Goal: Task Accomplishment & Management: Use online tool/utility

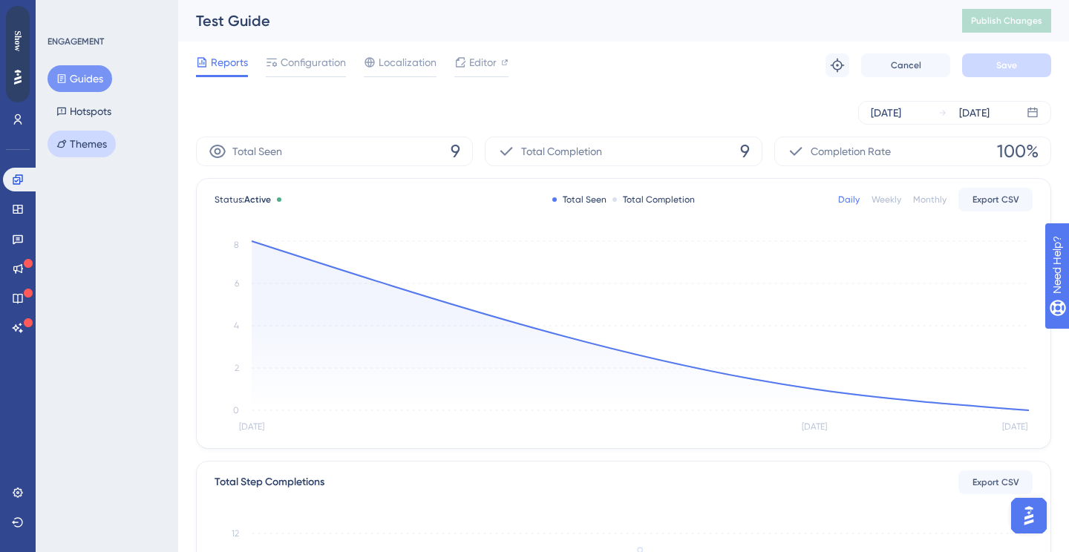
click at [100, 145] on button "Themes" at bounding box center [82, 144] width 68 height 27
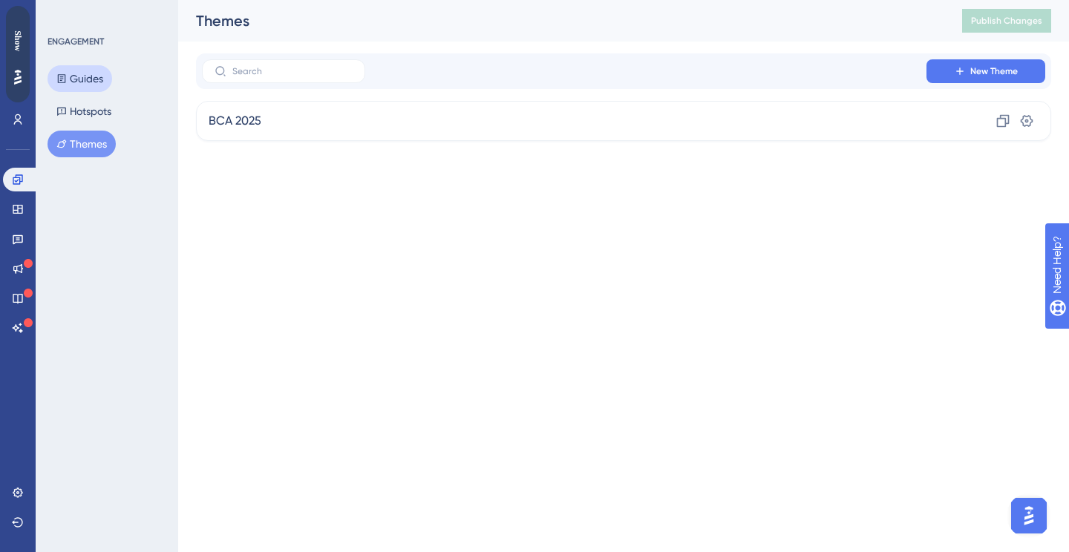
click at [97, 86] on button "Guides" at bounding box center [80, 78] width 65 height 27
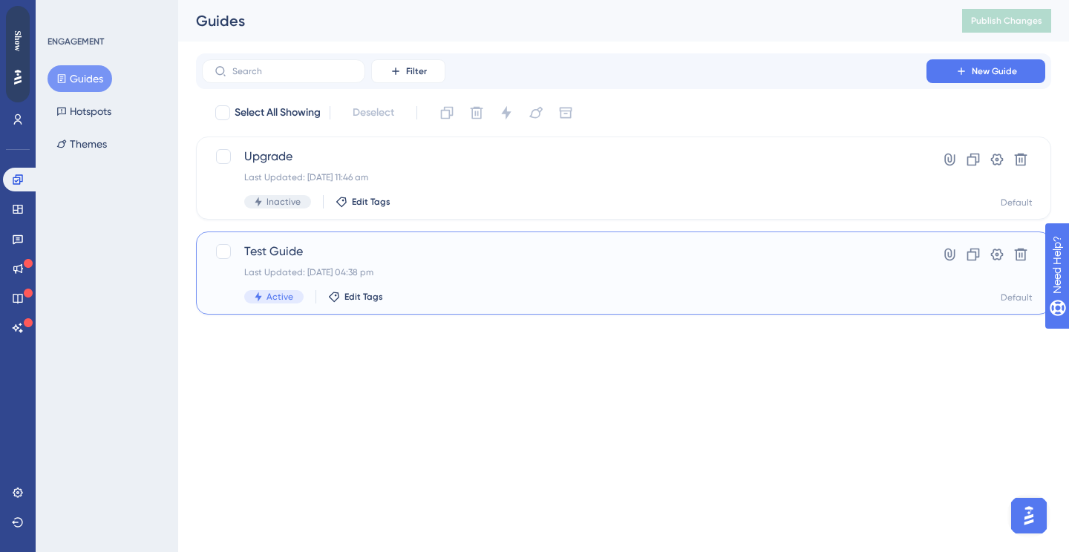
click at [423, 255] on span "Test Guide" at bounding box center [564, 252] width 640 height 18
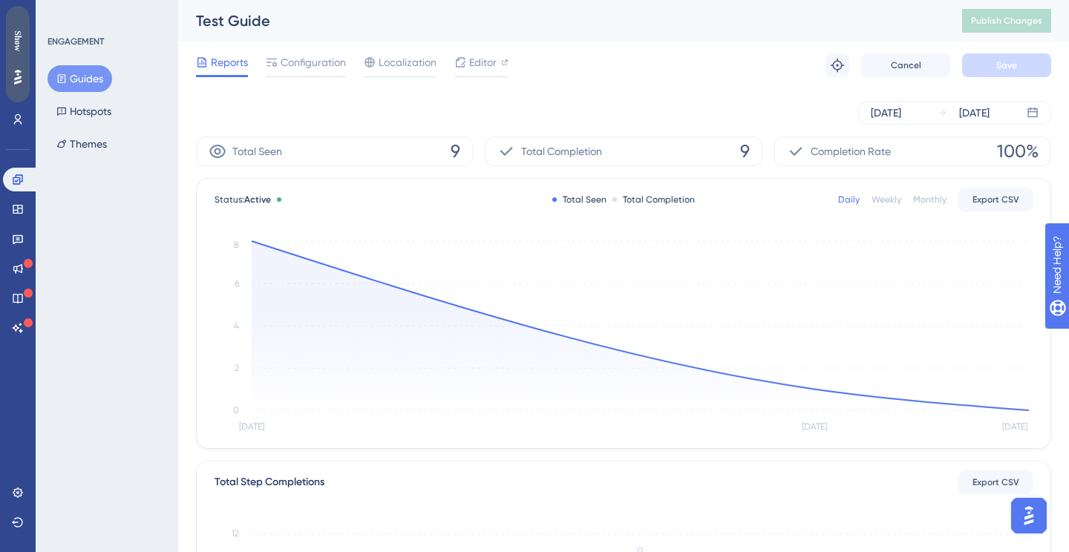
click at [24, 61] on div "Show" at bounding box center [18, 54] width 24 height 96
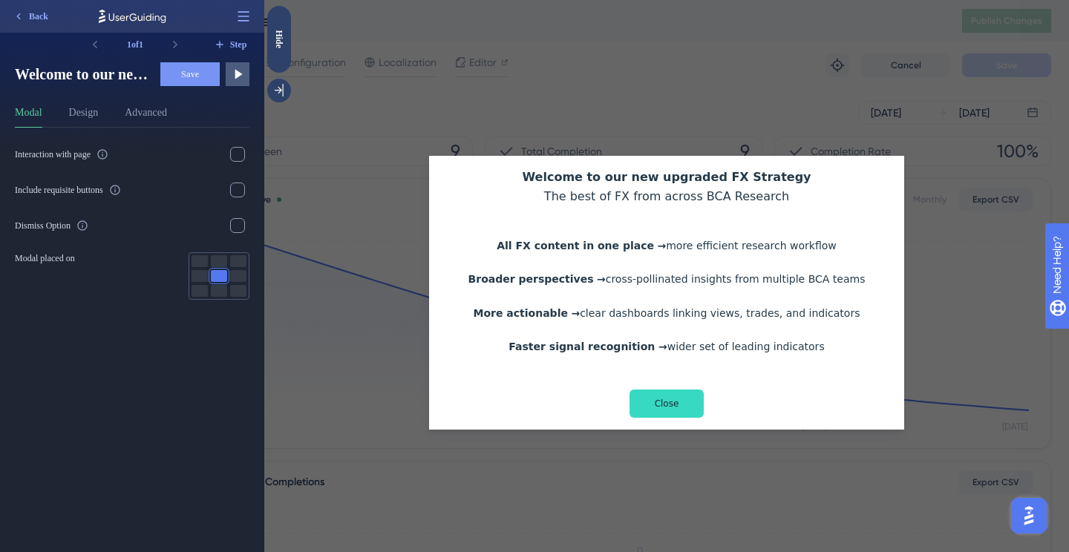
click at [105, 120] on div "Modal Design Advanced" at bounding box center [132, 116] width 235 height 24
click at [89, 111] on button "Design" at bounding box center [84, 116] width 30 height 24
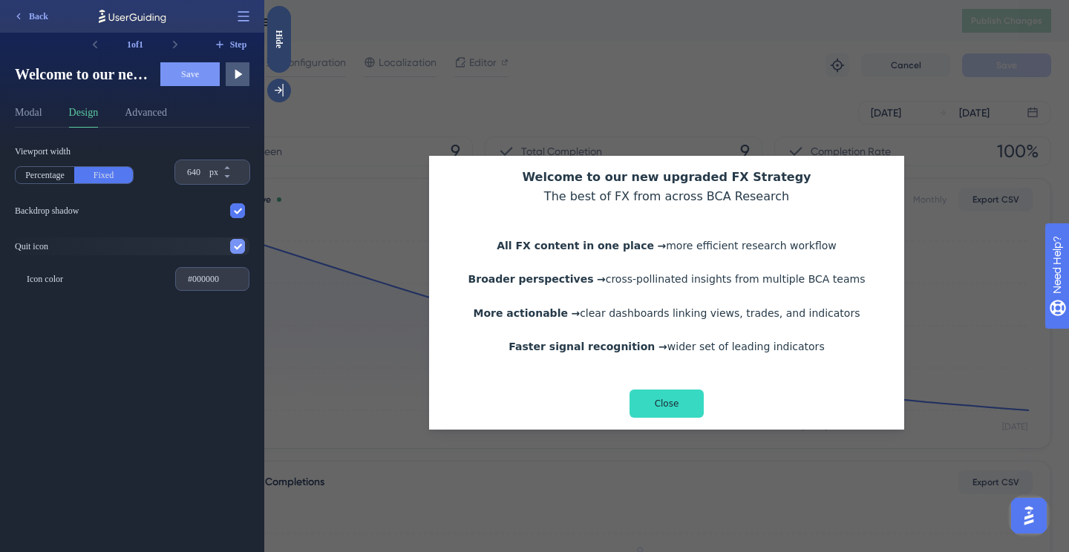
click at [234, 244] on icon at bounding box center [237, 246] width 9 height 9
click at [232, 249] on div at bounding box center [237, 246] width 15 height 15
click at [157, 118] on button "Advanced" at bounding box center [146, 116] width 42 height 24
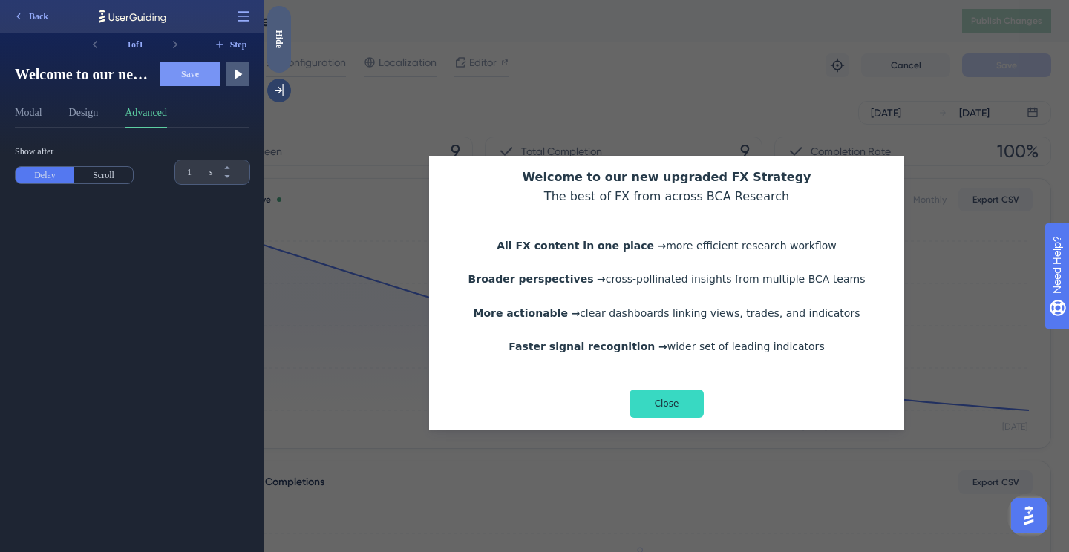
click at [272, 42] on div "Hide" at bounding box center [279, 39] width 24 height 19
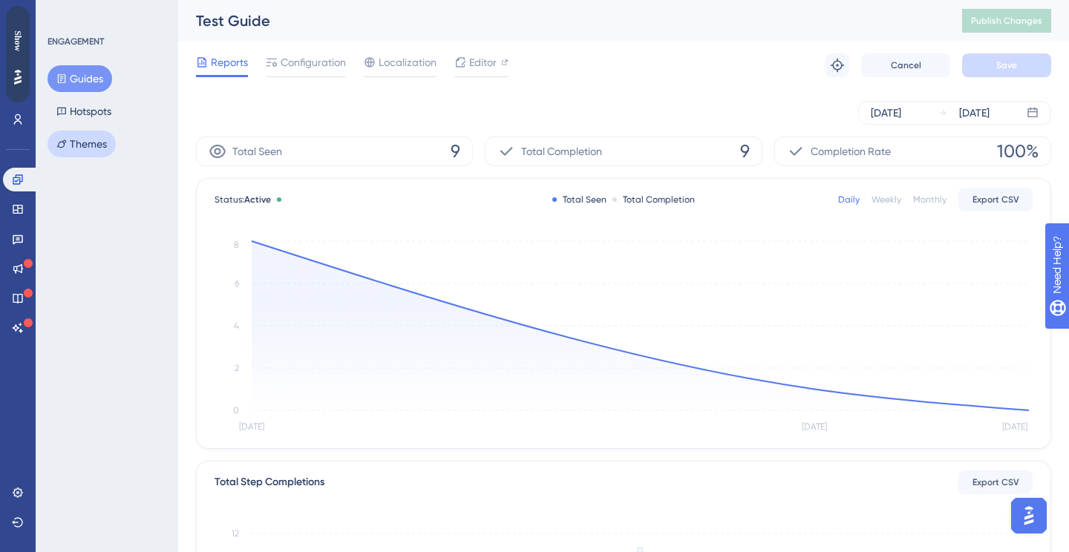
click at [80, 143] on button "Themes" at bounding box center [82, 144] width 68 height 27
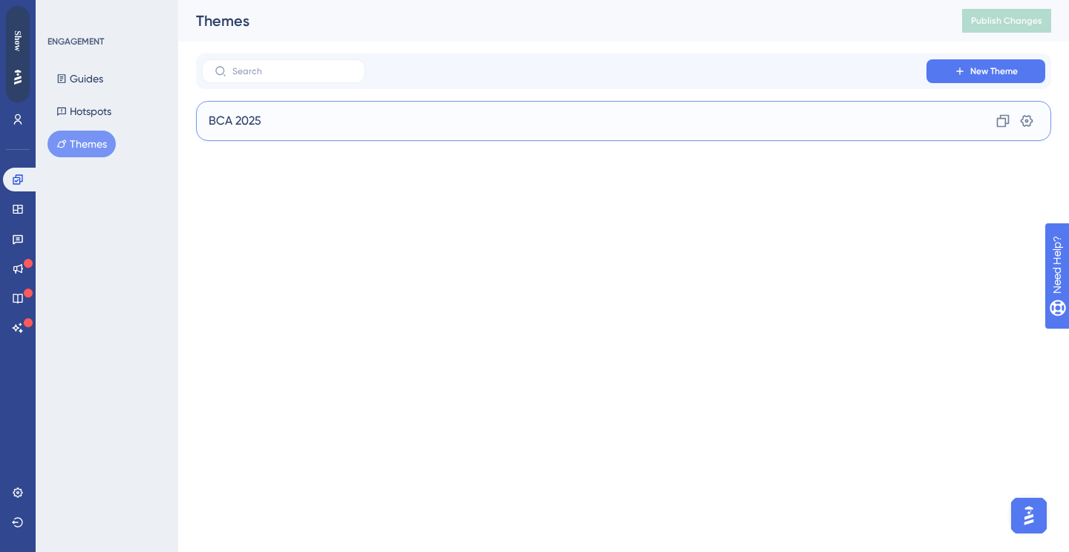
click at [258, 127] on span "BCA 2025" at bounding box center [235, 121] width 53 height 18
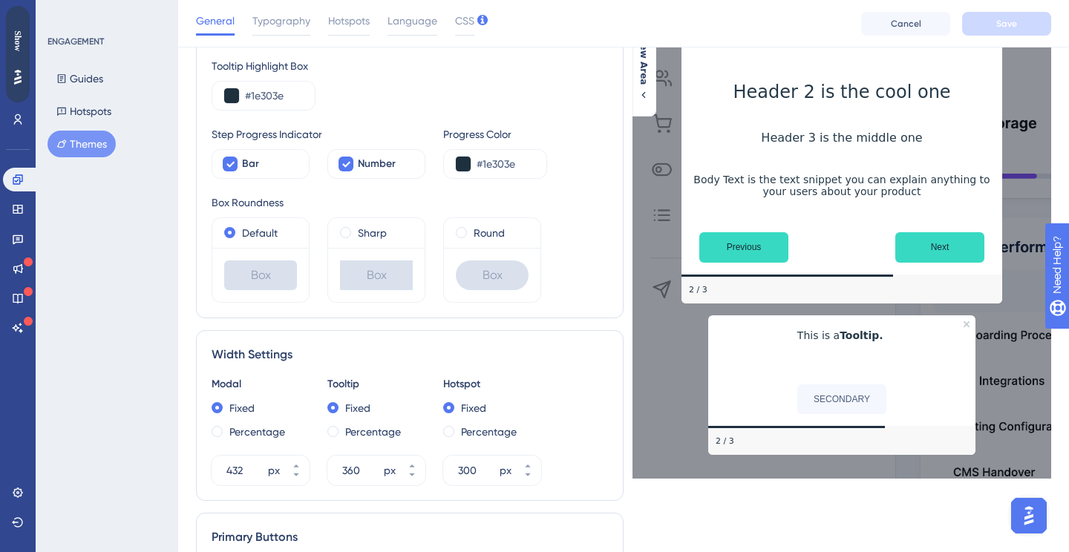
scroll to position [282, 0]
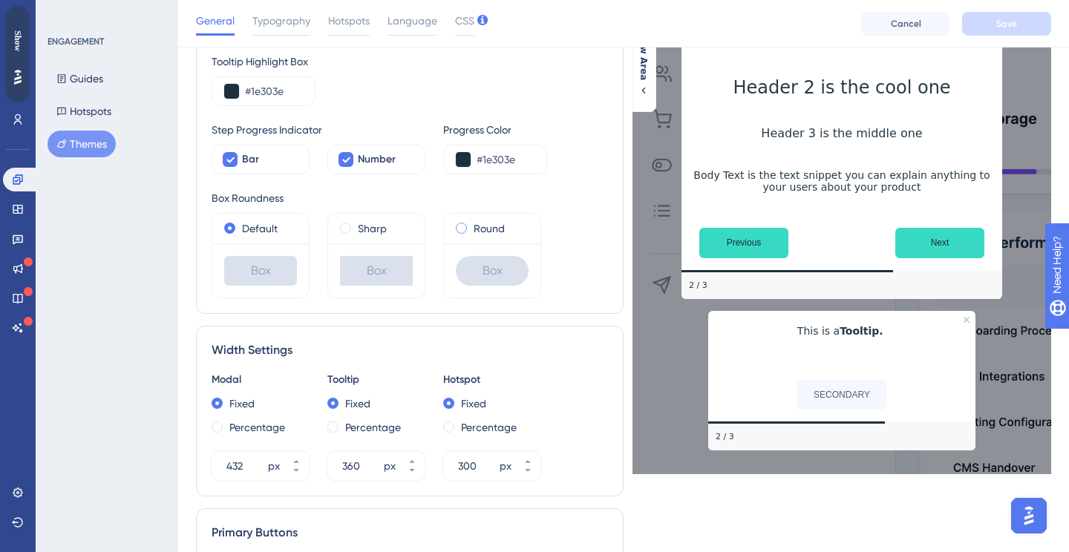
click at [463, 229] on span at bounding box center [461, 228] width 11 height 11
click at [471, 225] on input "radio" at bounding box center [471, 225] width 0 height 0
click at [265, 232] on label "Default" at bounding box center [260, 229] width 36 height 18
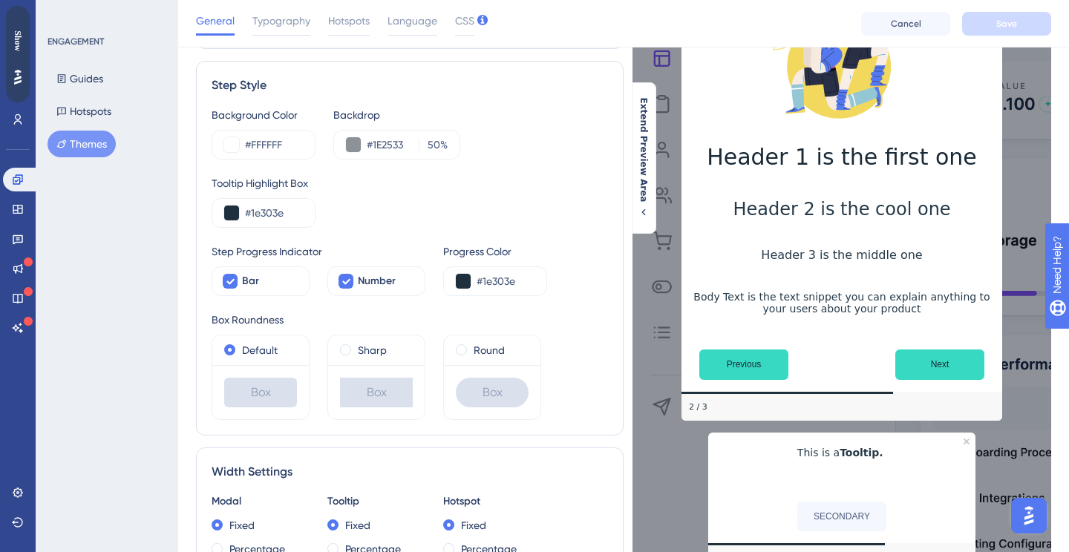
scroll to position [0, 0]
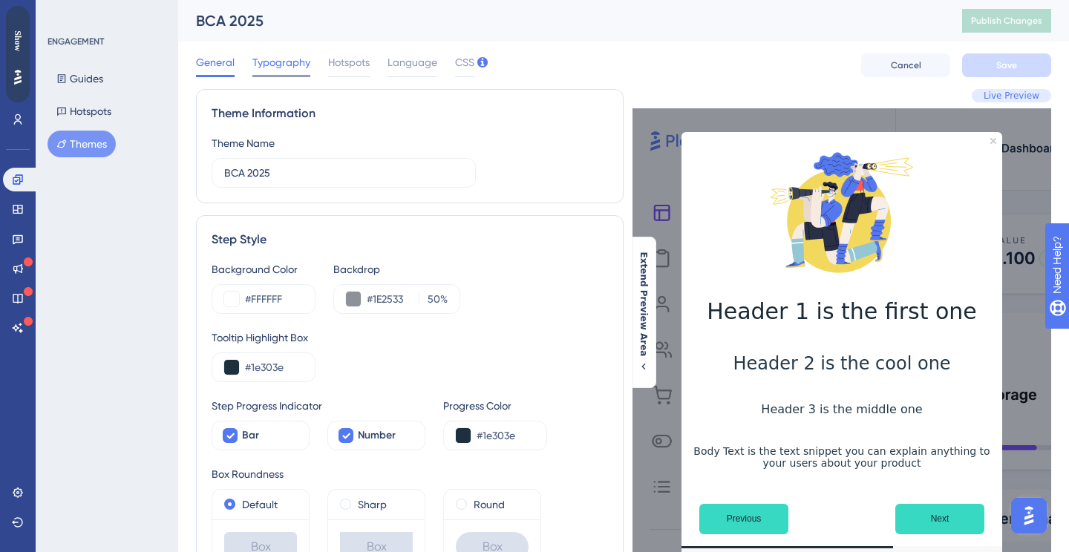
click at [285, 59] on span "Typography" at bounding box center [281, 62] width 58 height 18
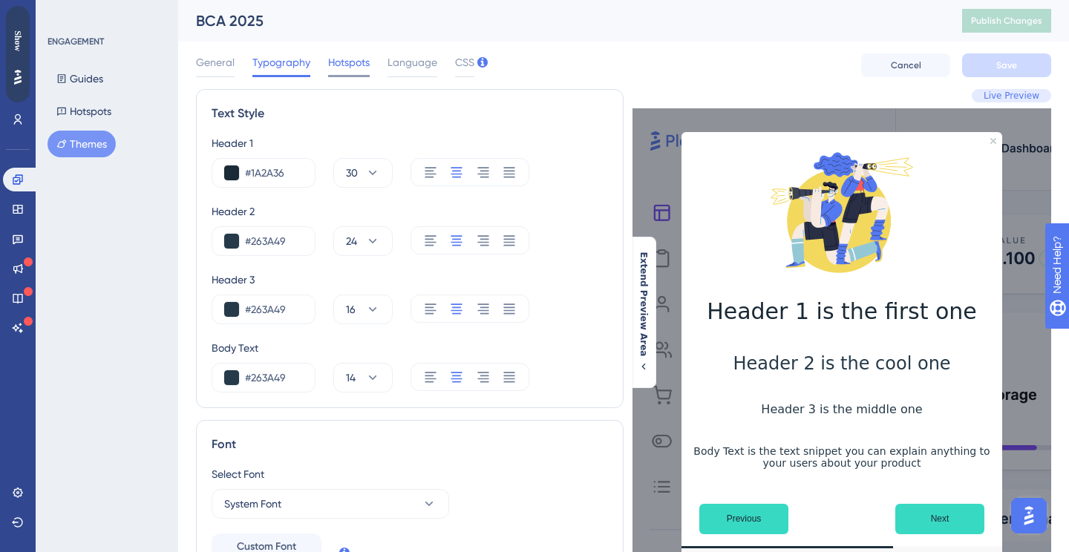
click at [343, 67] on span "Hotspots" at bounding box center [349, 62] width 42 height 18
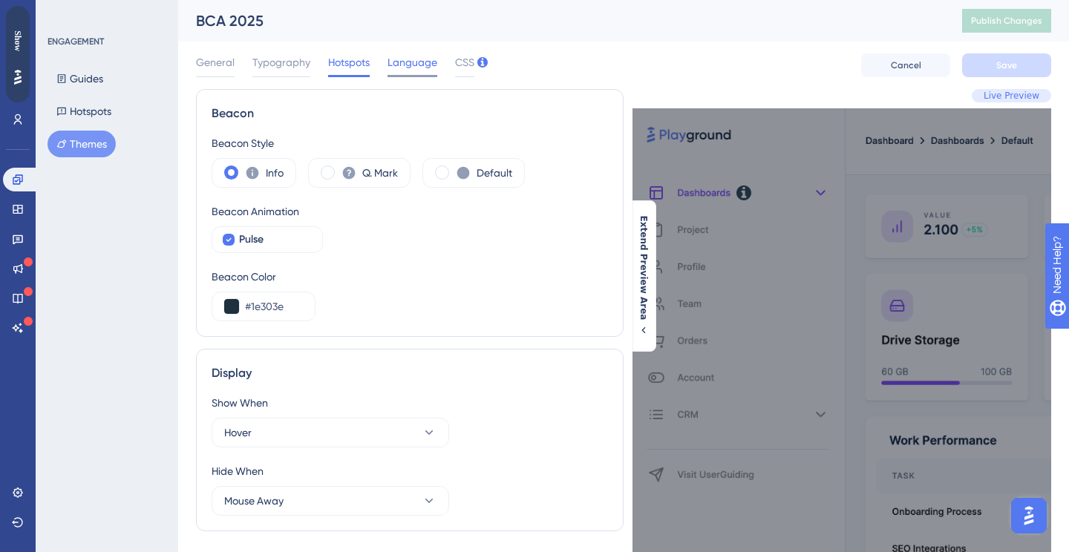
click at [416, 65] on span "Language" at bounding box center [412, 62] width 50 height 18
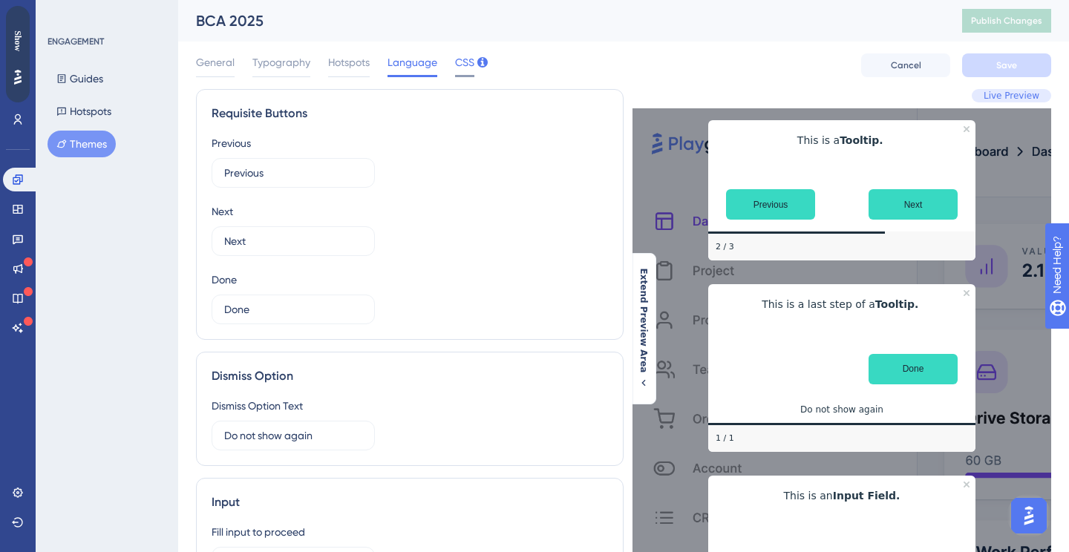
click at [458, 64] on span "CSS" at bounding box center [464, 62] width 19 height 18
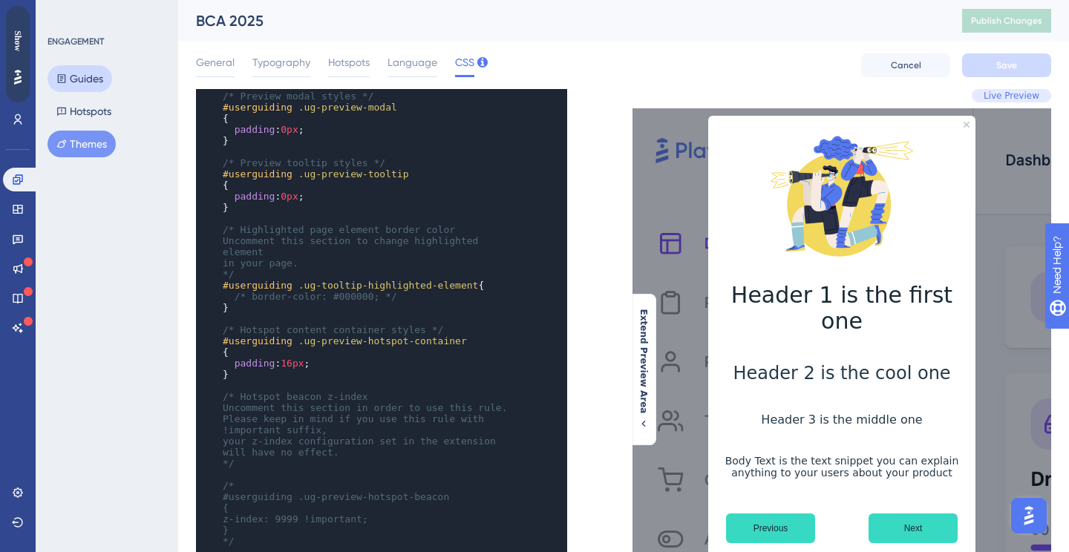
click at [76, 84] on button "Guides" at bounding box center [80, 78] width 65 height 27
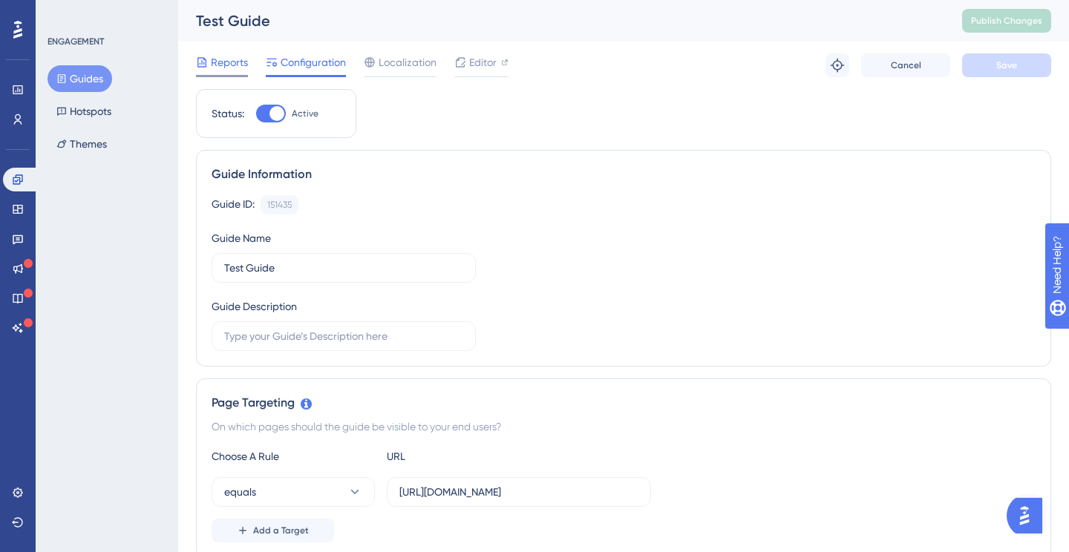
click at [233, 65] on span "Reports" at bounding box center [229, 62] width 37 height 18
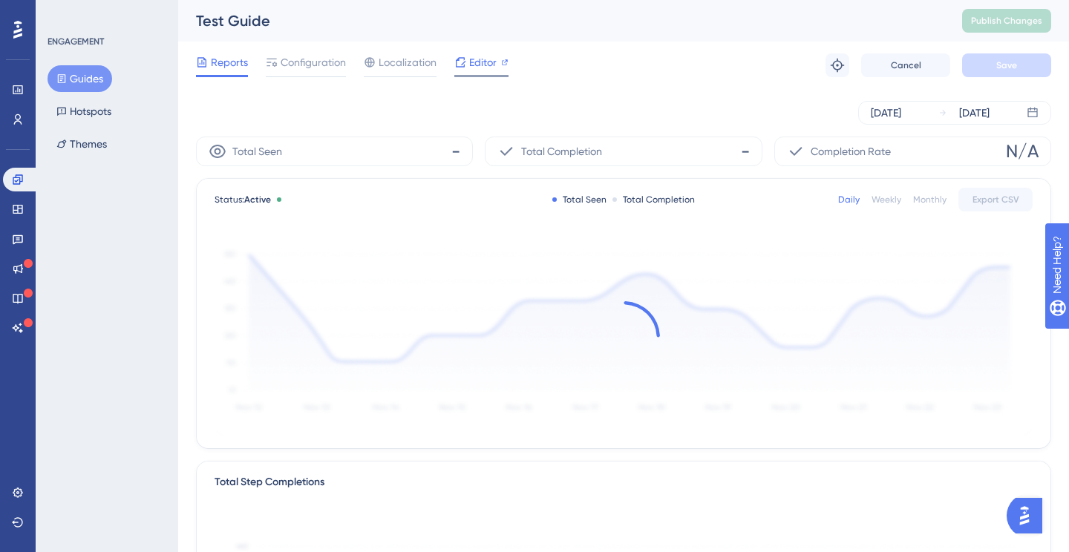
click at [473, 73] on div "Editor" at bounding box center [481, 65] width 54 height 24
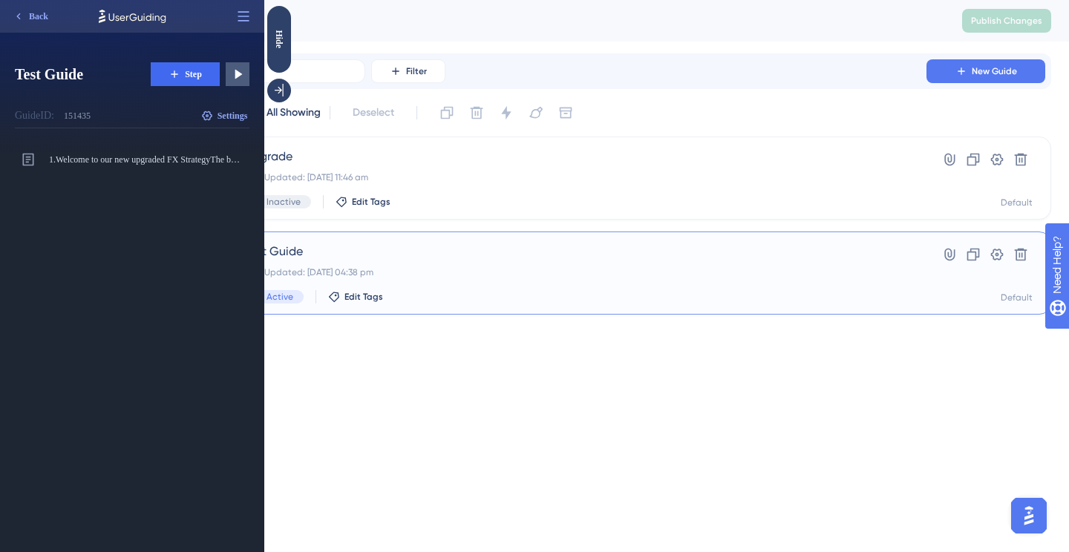
click at [437, 269] on div "Last Updated: [DATE] 04:38 pm" at bounding box center [564, 272] width 640 height 12
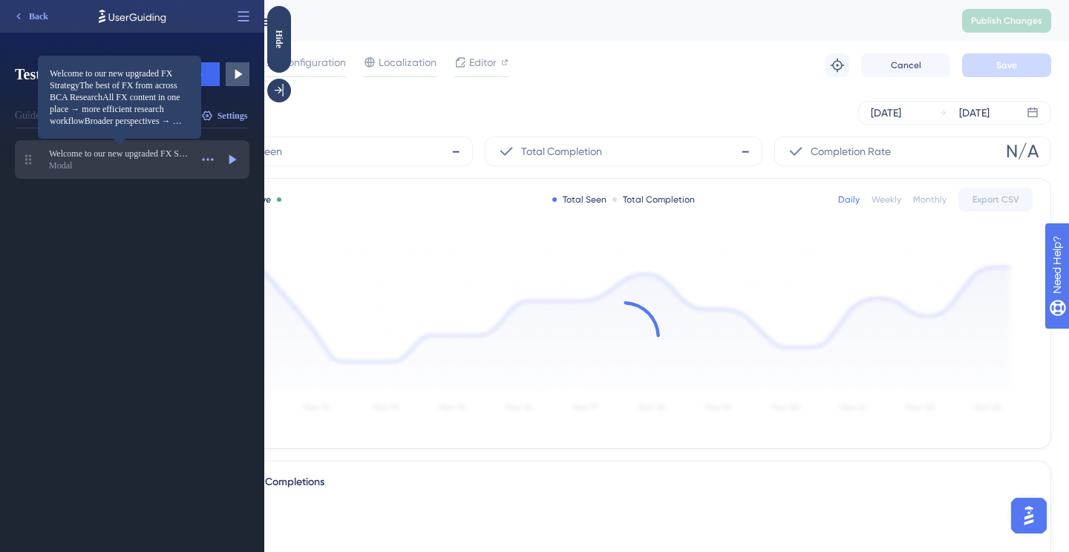
click at [156, 152] on span "Welcome to our new upgraded FX StrategyThe best of FX from across BCA ResearchA…" at bounding box center [119, 154] width 141 height 12
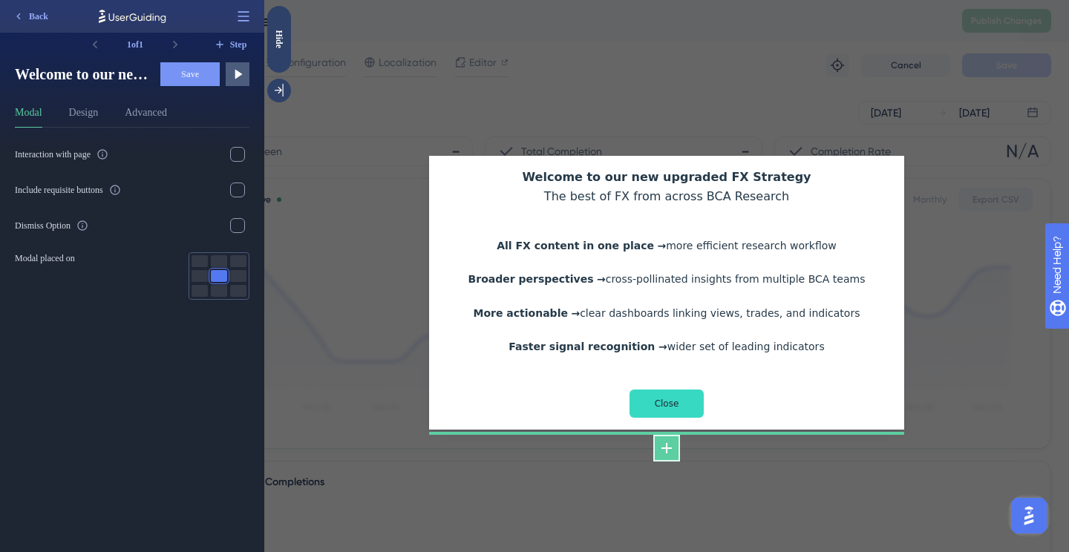
click at [667, 440] on icon at bounding box center [667, 448] width 18 height 18
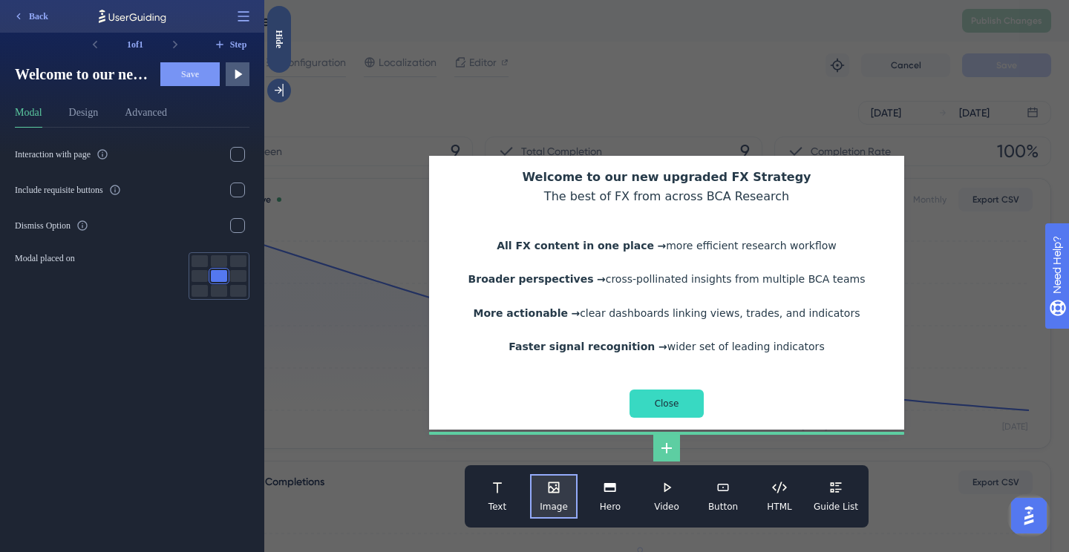
click at [551, 485] on icon at bounding box center [553, 487] width 15 height 15
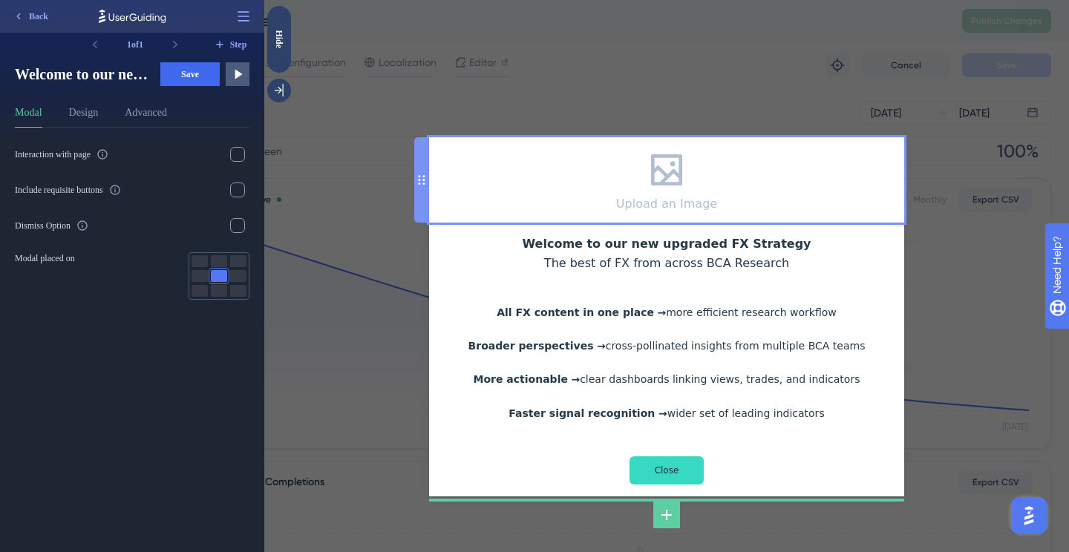
click at [675, 180] on icon at bounding box center [667, 170] width 42 height 42
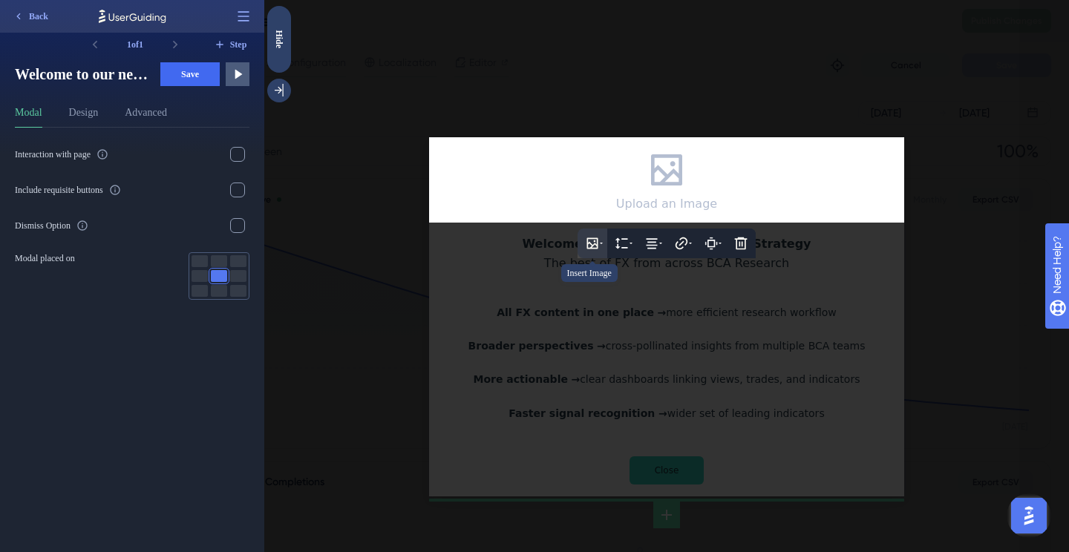
click at [597, 246] on icon at bounding box center [592, 243] width 11 height 11
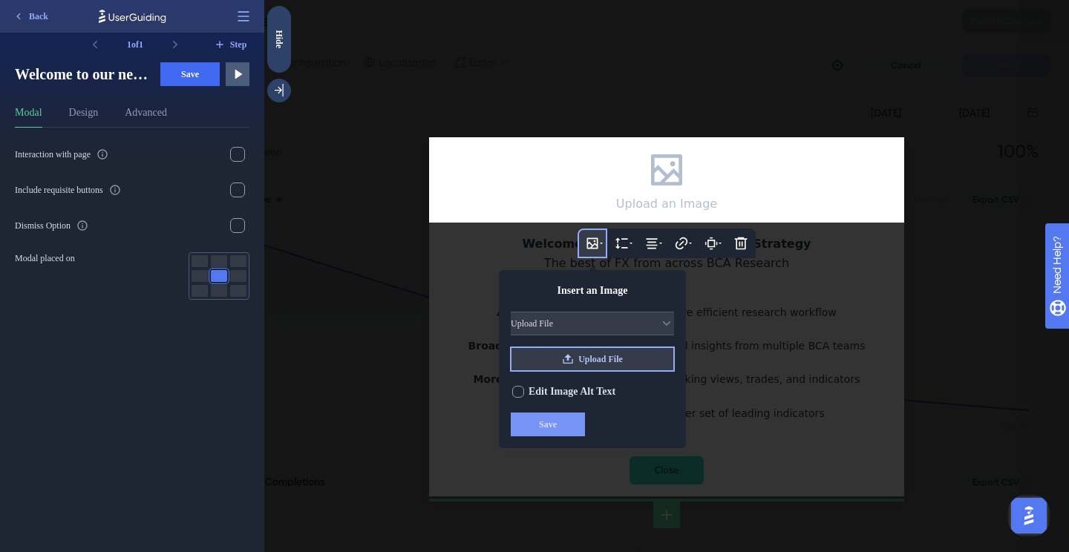
click at [609, 359] on span "Upload File" at bounding box center [600, 359] width 45 height 12
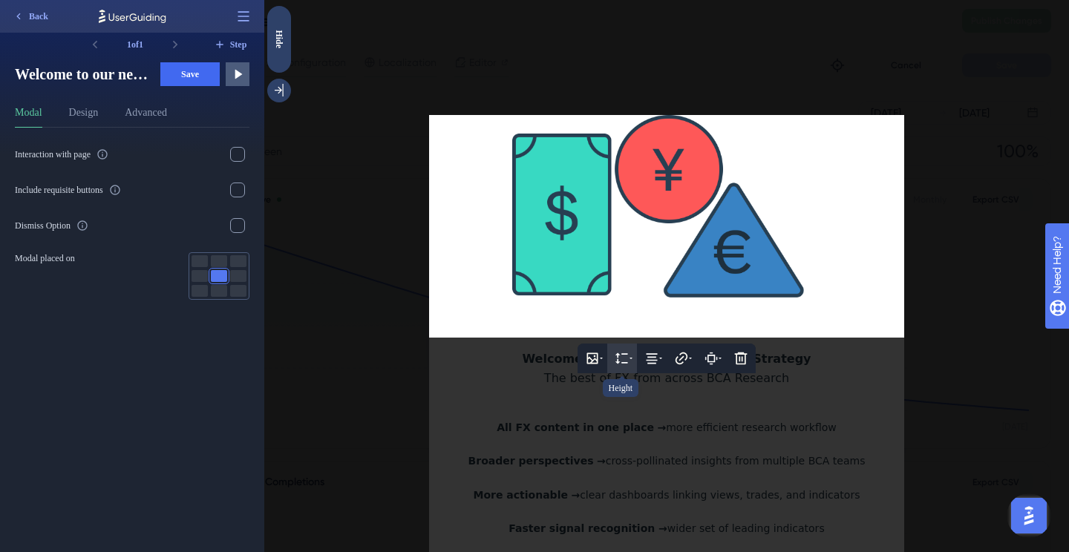
click at [628, 359] on icon at bounding box center [622, 358] width 15 height 15
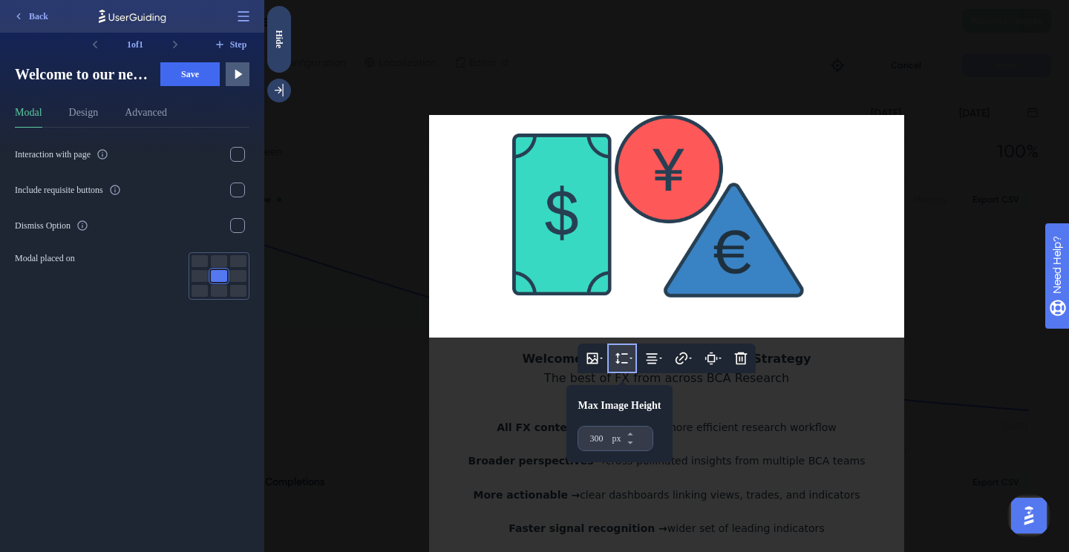
scroll to position [33, 0]
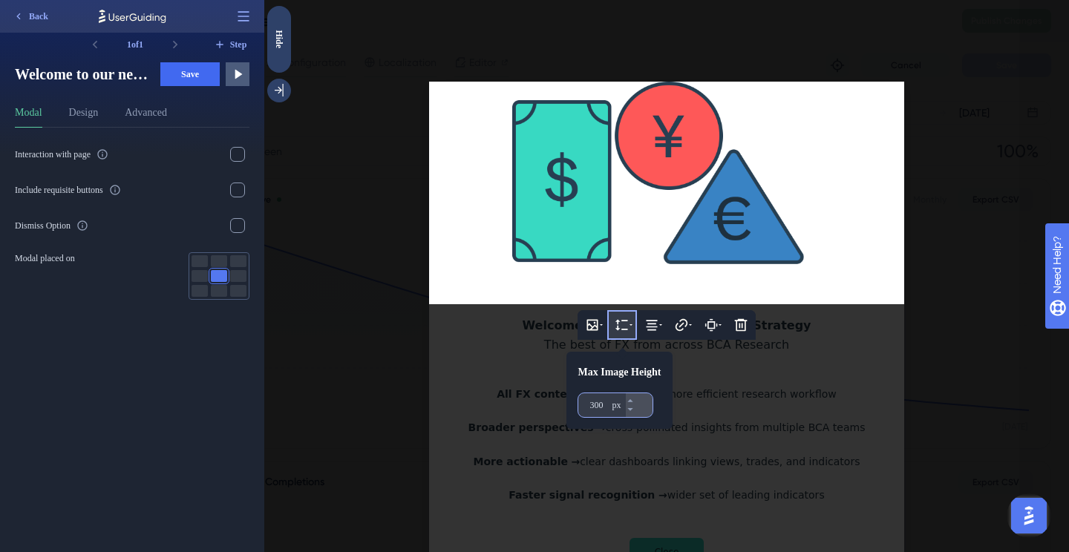
click at [599, 400] on input "300" at bounding box center [599, 405] width 19 height 12
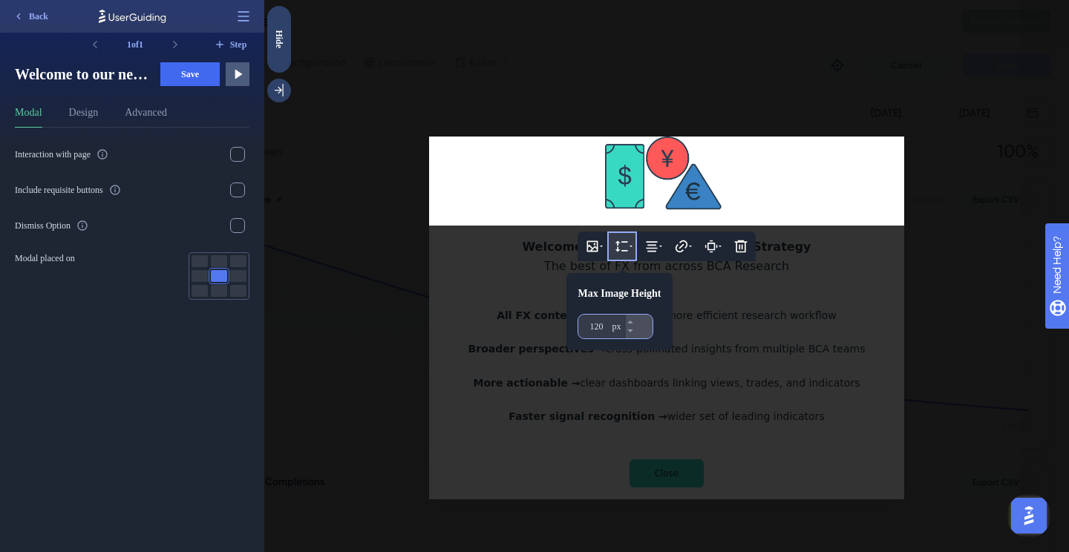
type input "120"
click at [764, 370] on div at bounding box center [666, 276] width 805 height 552
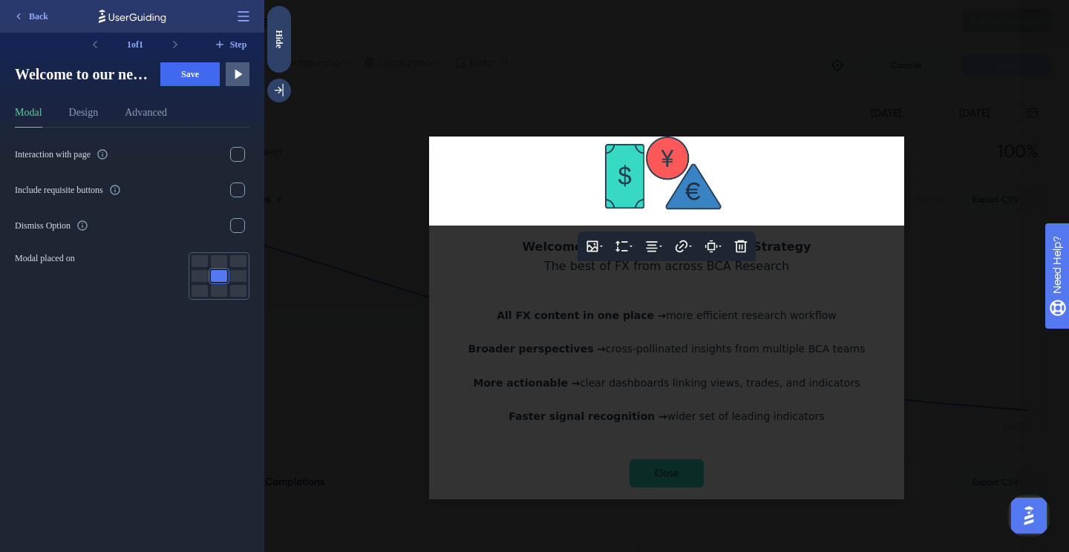
click at [755, 343] on div at bounding box center [666, 276] width 805 height 552
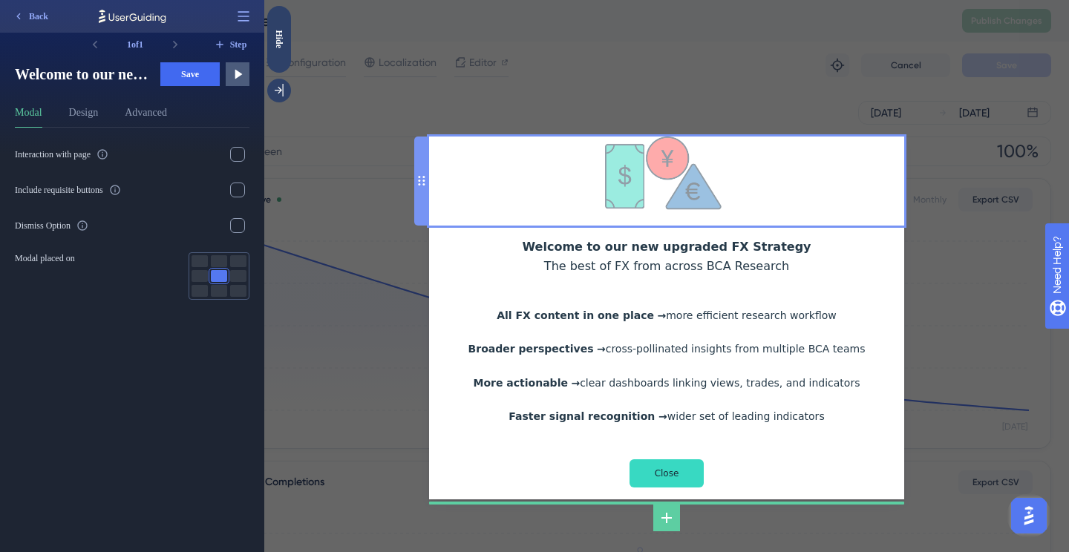
click at [707, 189] on img at bounding box center [667, 181] width 124 height 89
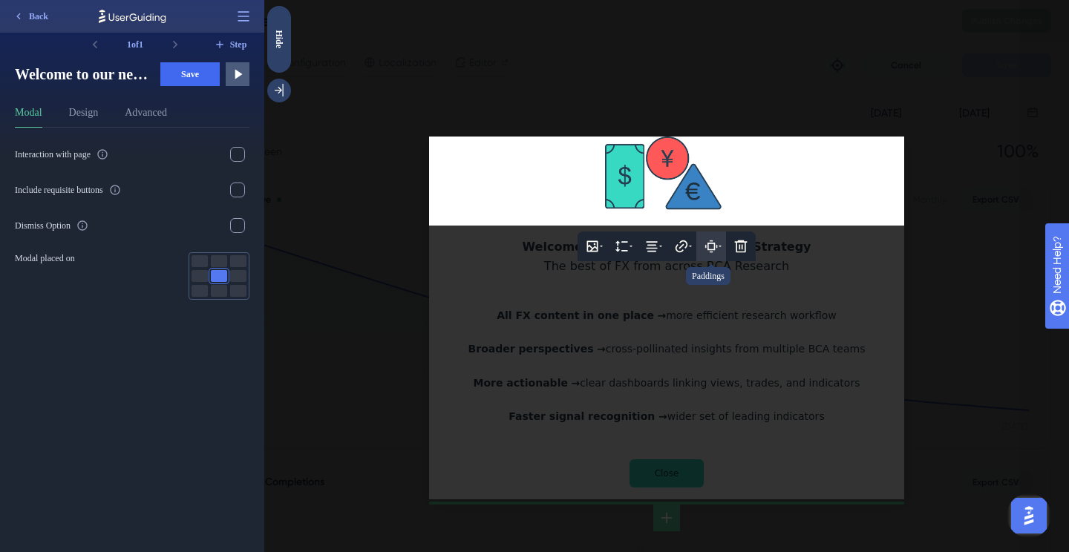
click at [717, 248] on icon at bounding box center [711, 246] width 15 height 15
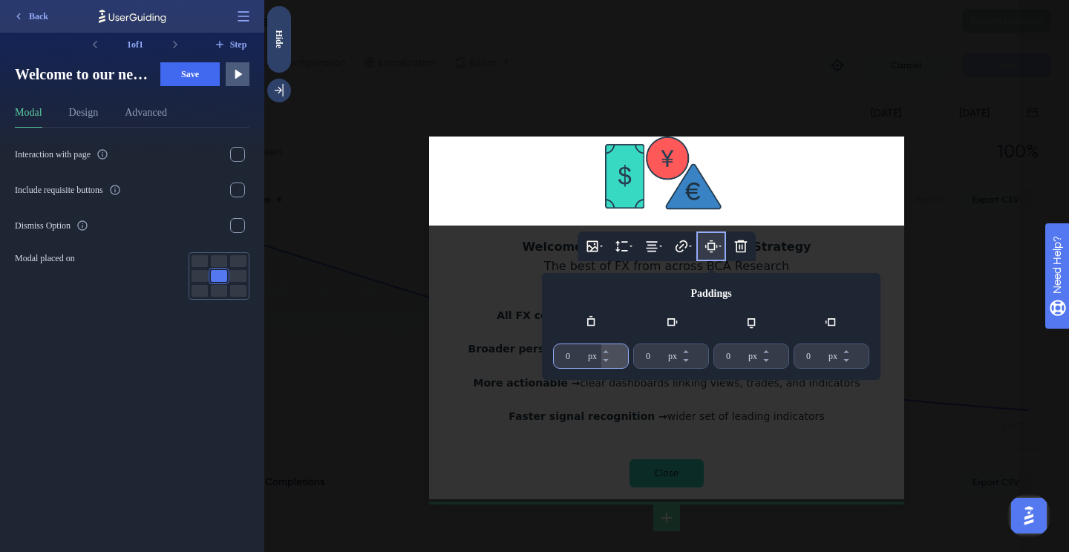
click at [567, 356] on input "0" at bounding box center [575, 356] width 19 height 12
drag, startPoint x: 580, startPoint y: 358, endPoint x: 560, endPoint y: 358, distance: 20.0
click at [560, 358] on div "0 px" at bounding box center [578, 356] width 48 height 24
click at [566, 358] on input "0" at bounding box center [575, 356] width 19 height 12
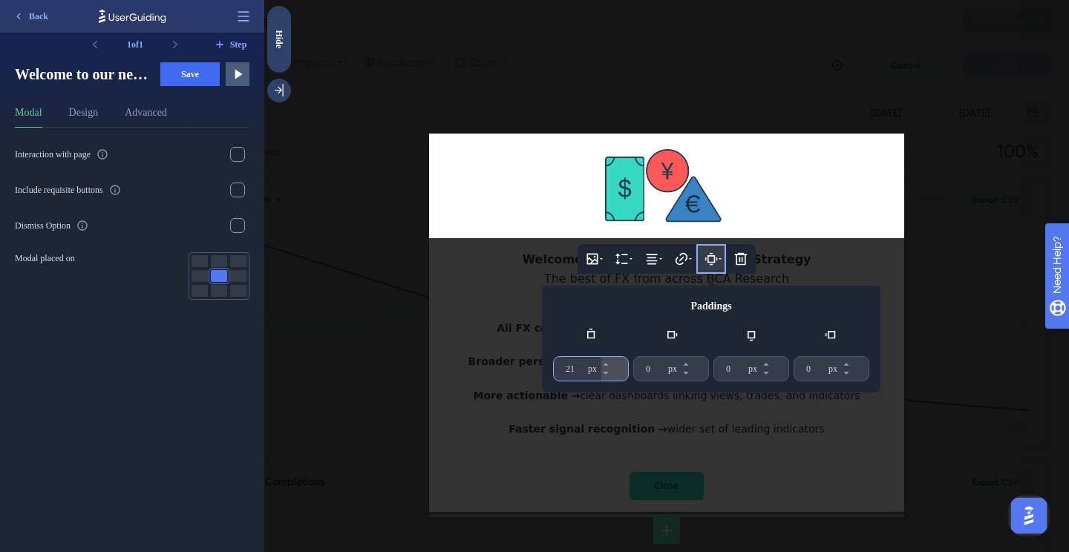
type input "21"
click at [904, 243] on div at bounding box center [666, 276] width 805 height 552
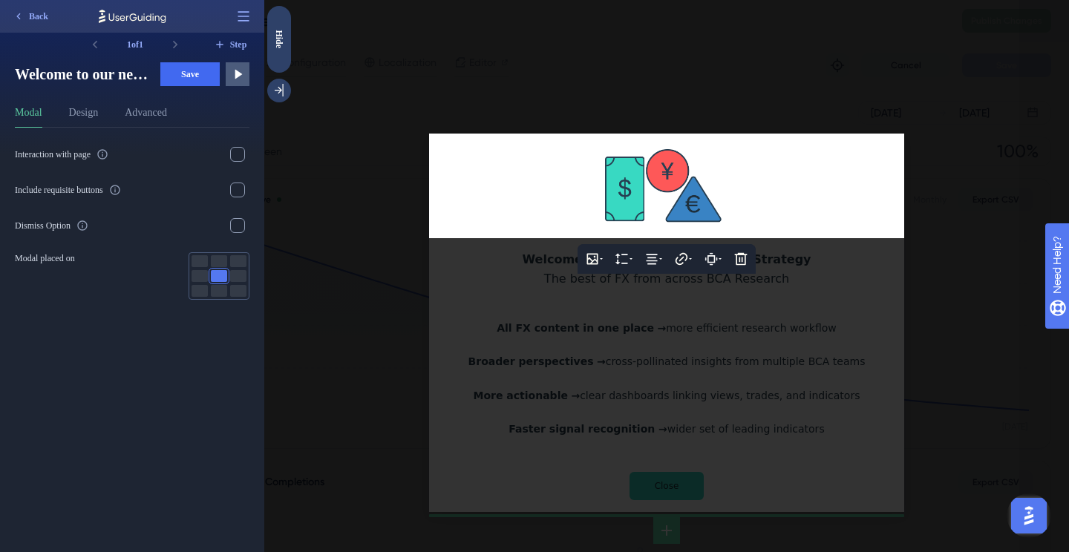
click at [932, 277] on div at bounding box center [666, 276] width 805 height 552
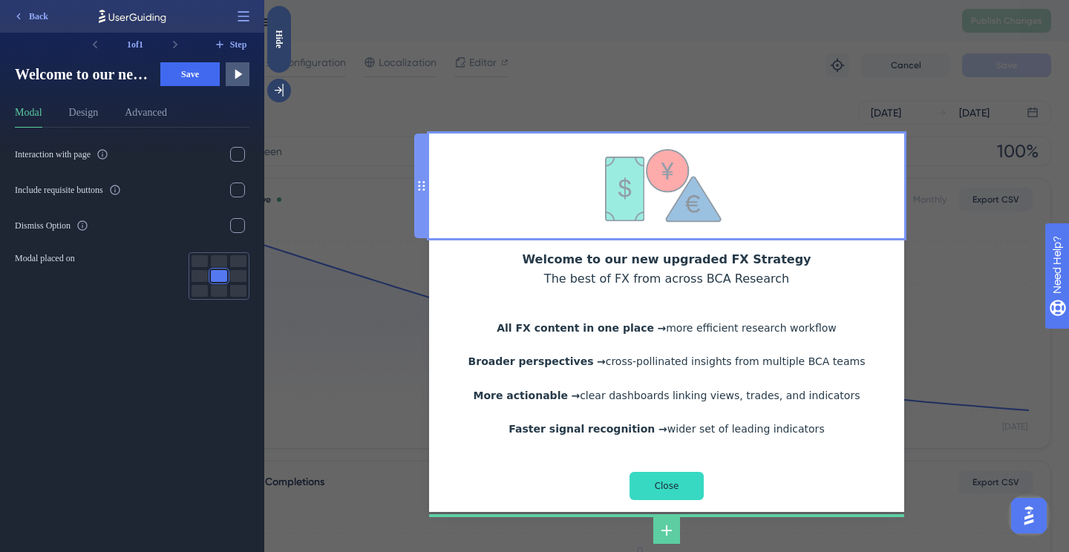
click at [647, 192] on img at bounding box center [667, 193] width 124 height 89
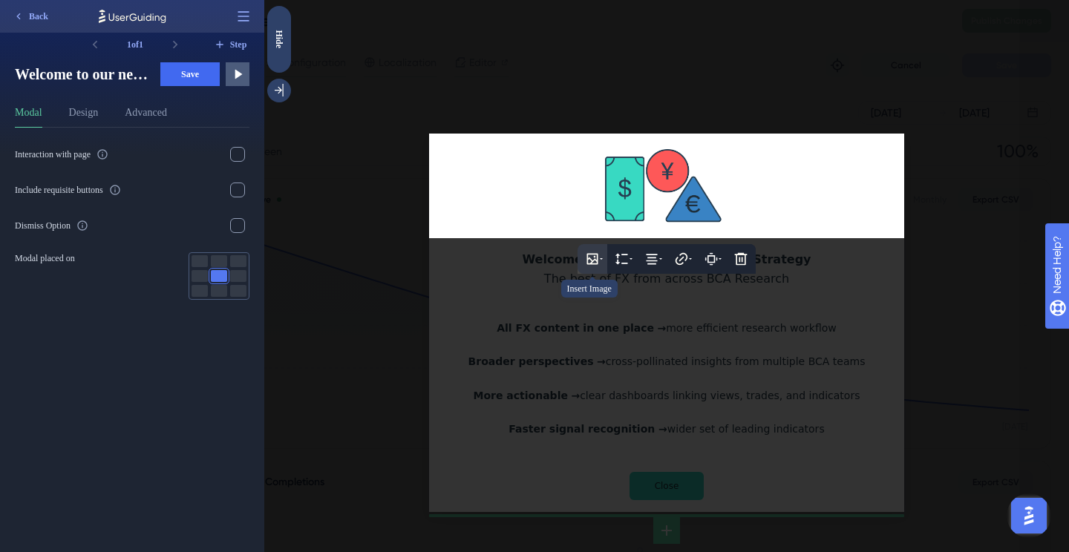
click at [592, 258] on icon at bounding box center [592, 259] width 15 height 15
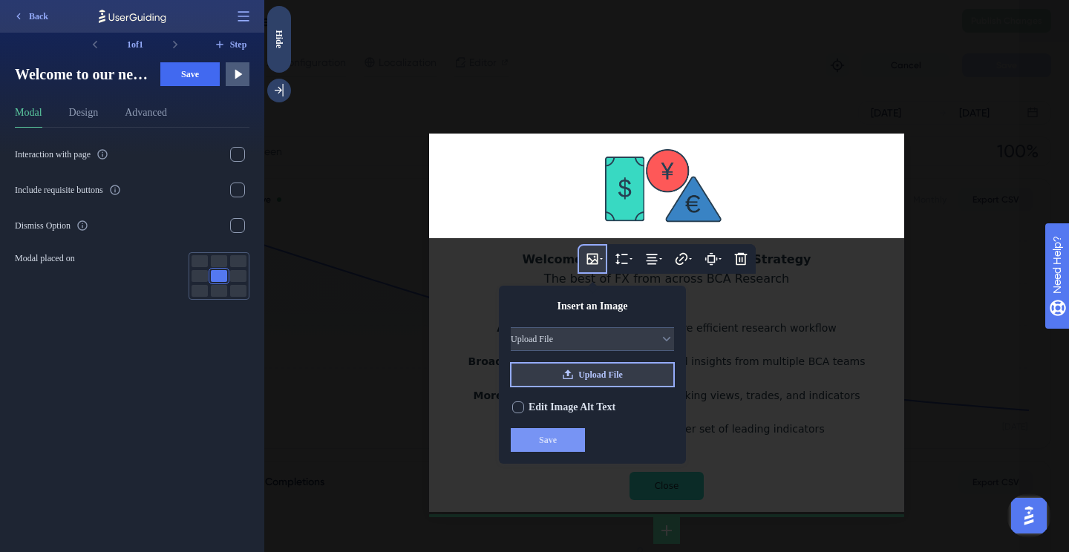
click at [586, 364] on button "Upload File" at bounding box center [592, 375] width 163 height 24
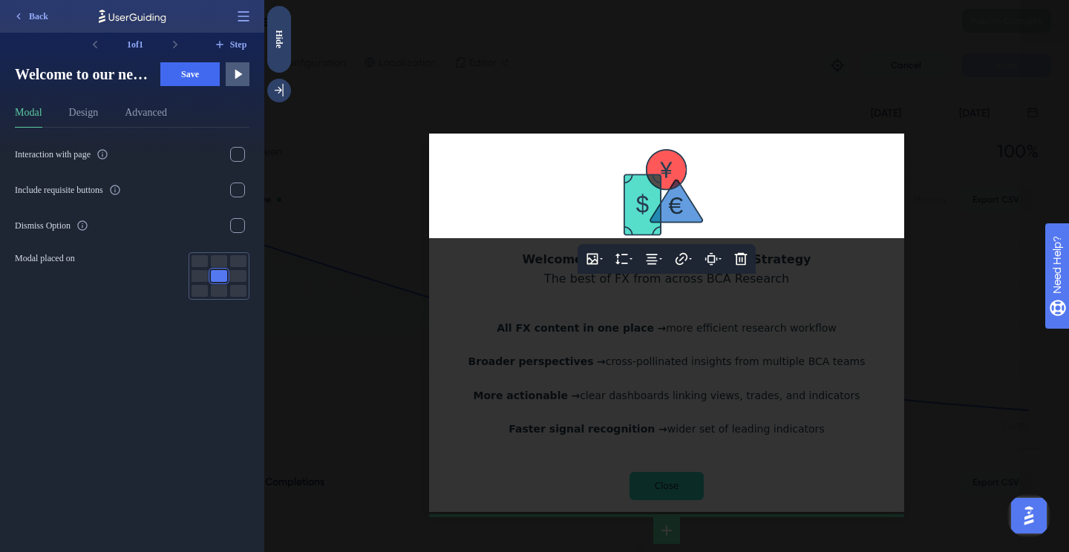
click at [788, 327] on div at bounding box center [666, 276] width 805 height 552
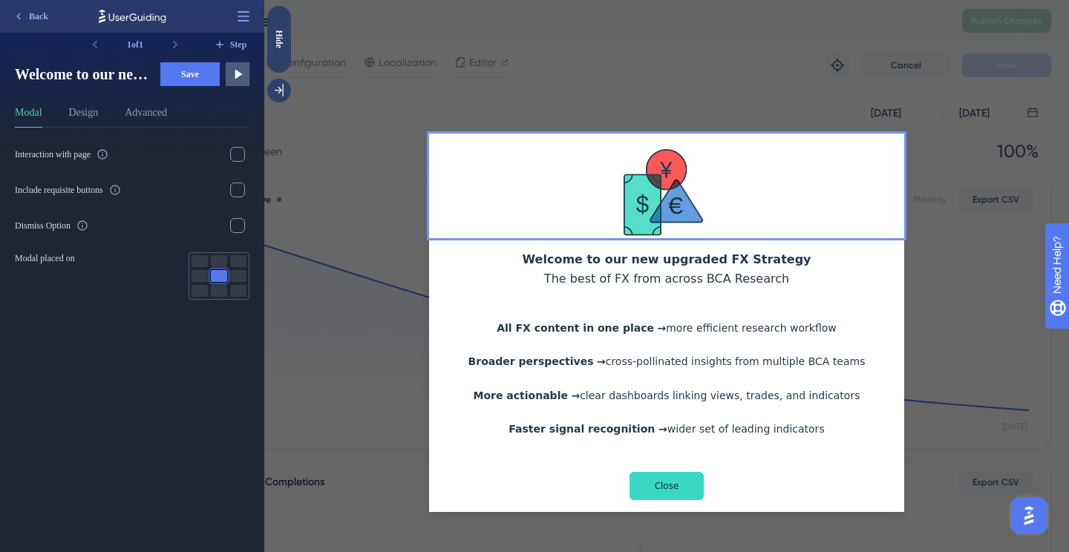
click at [187, 78] on span "Save" at bounding box center [190, 74] width 18 height 12
click at [768, 75] on div at bounding box center [666, 67] width 475 height 134
click at [279, 41] on div "Hide" at bounding box center [279, 39] width 24 height 19
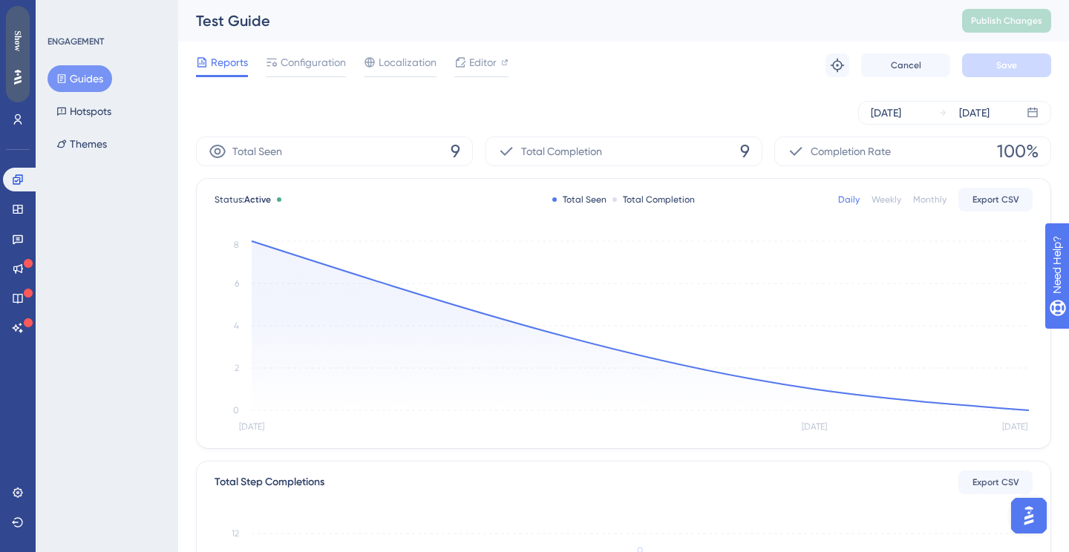
click at [19, 70] on icon at bounding box center [17, 77] width 7 height 15
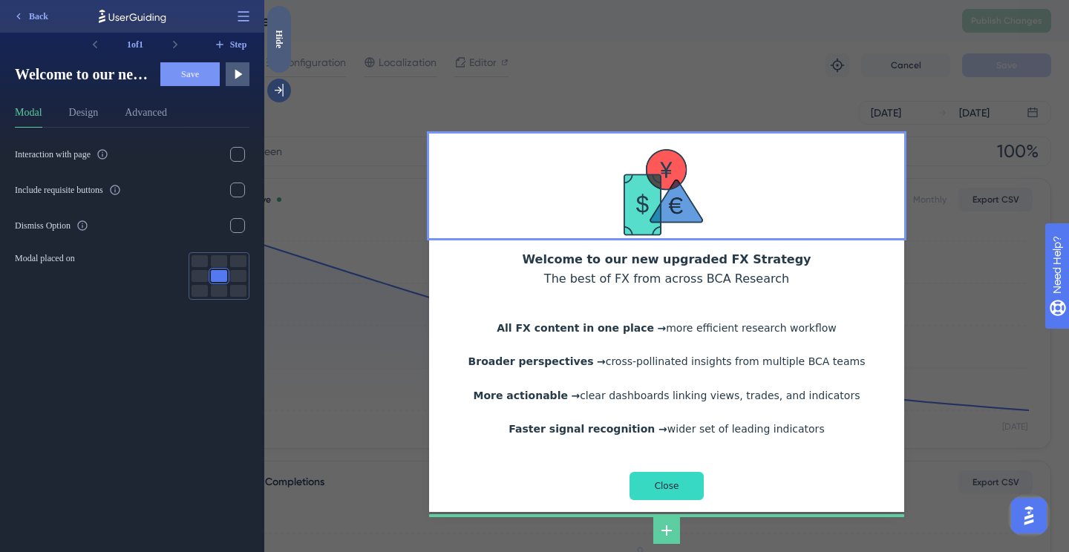
click at [721, 88] on div at bounding box center [666, 67] width 475 height 134
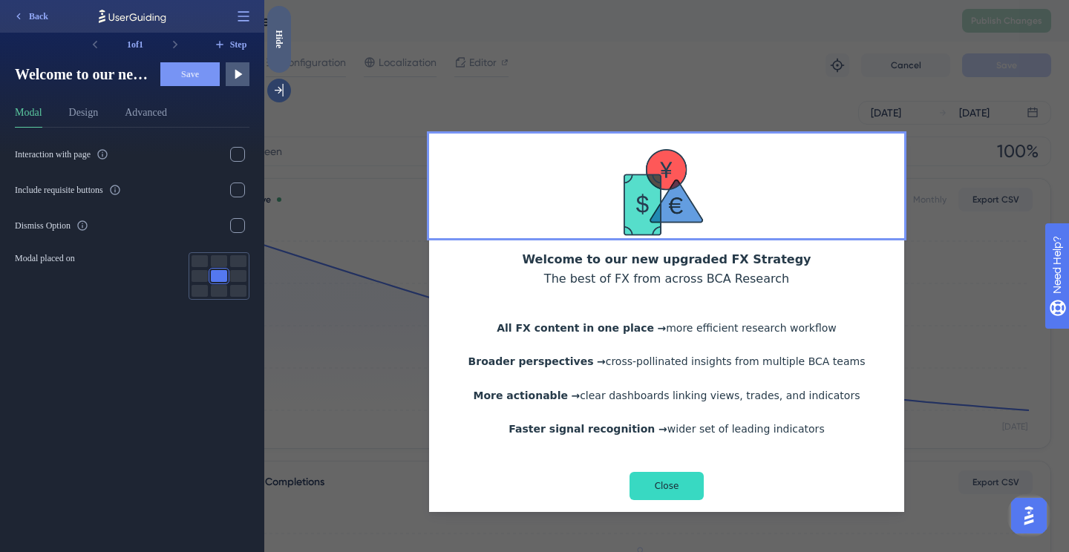
click at [287, 56] on div "Hide" at bounding box center [279, 39] width 24 height 67
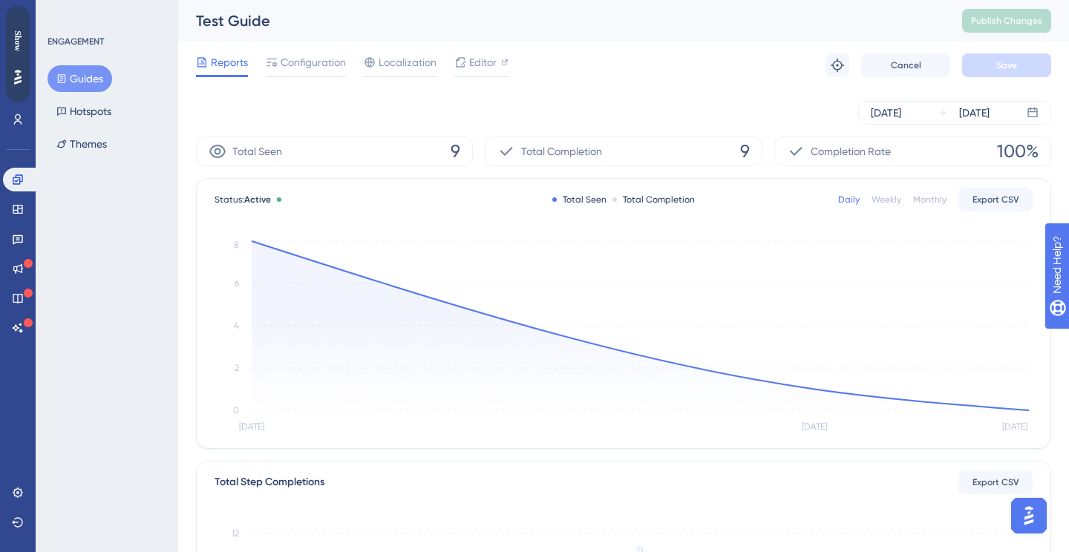
click at [876, 40] on div "Test Guide Publish Changes" at bounding box center [623, 21] width 891 height 42
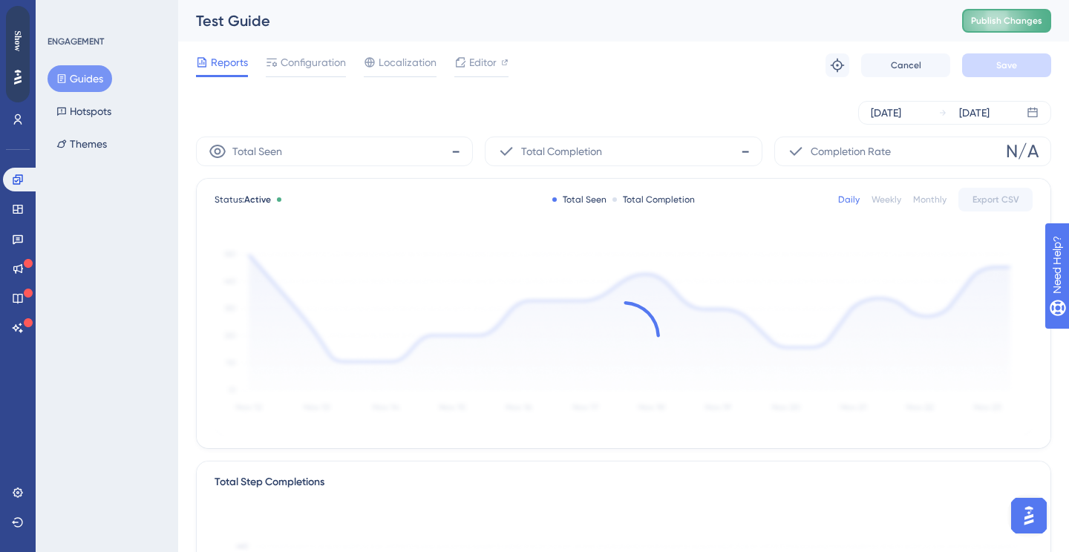
click at [1001, 22] on span "Publish Changes" at bounding box center [1006, 21] width 71 height 12
